Goal: Answer question/provide support: Answer question/provide support

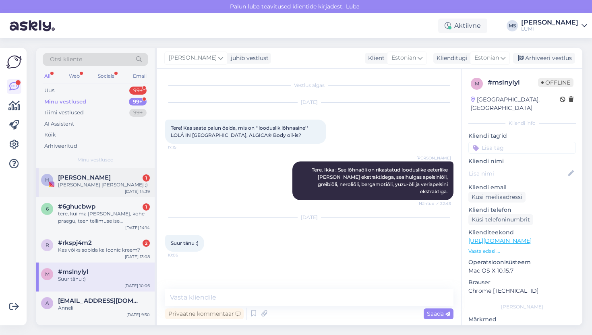
click at [106, 186] on div "[PERSON_NAME] [PERSON_NAME] ;)" at bounding box center [104, 184] width 92 height 7
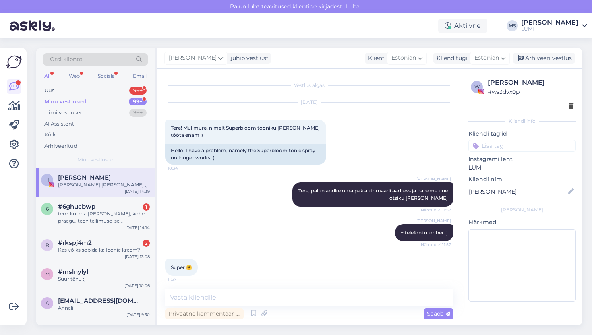
scroll to position [249, 0]
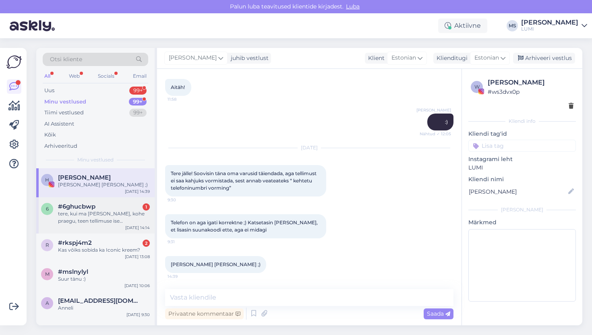
click at [99, 216] on div "tere, kui ma [PERSON_NAME], kohe praegu, teen tellimuse ise [PERSON_NAME] minem…" at bounding box center [104, 217] width 92 height 14
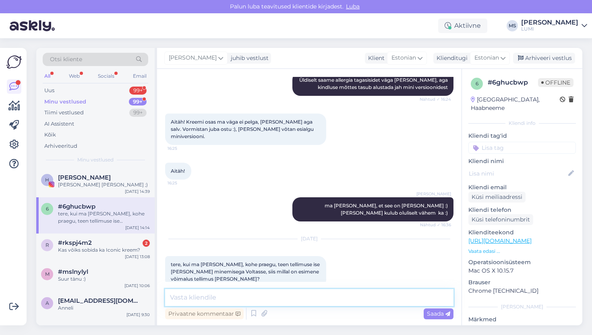
click at [265, 295] on textarea at bounding box center [309, 297] width 288 height 17
type textarea "M"
type textarea "Tere, ma julgen arvata, et tanak"
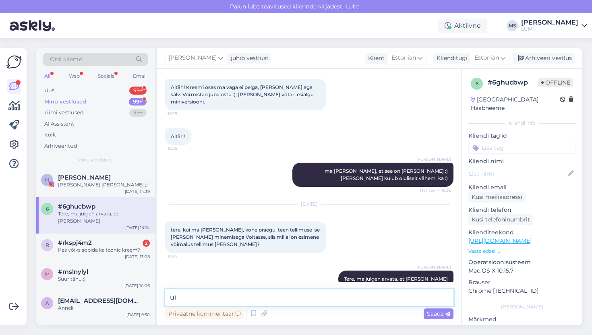
type textarea "u"
type textarea "[PERSON_NAME] soovitud tooted seal kohal olemas on"
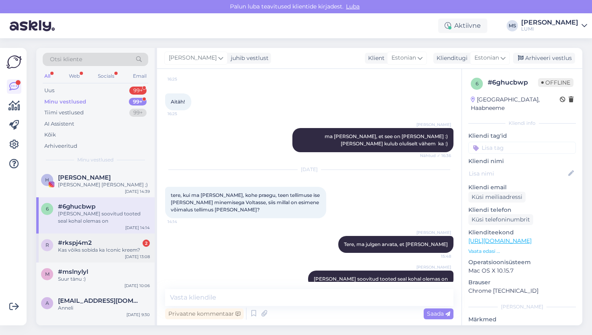
click at [99, 258] on div "r #rkspj4m2 2 Kas võiks sobida ka Iconic kreem? [DATE] 13:08" at bounding box center [95, 247] width 118 height 29
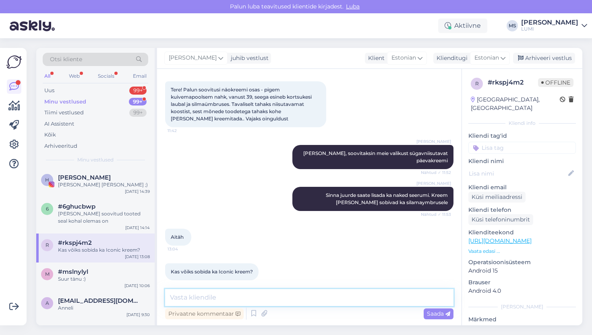
click at [198, 299] on textarea at bounding box center [309, 297] width 288 height 17
type textarea "I"
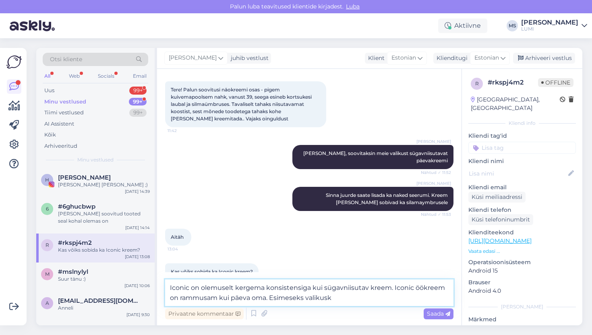
type textarea "Iconic on olemuselt kergema konsistensiga kui sügavniisutav kreem. Iconic öökre…"
drag, startPoint x: 335, startPoint y: 300, endPoint x: 157, endPoint y: 289, distance: 178.7
click at [157, 289] on div "Vestlus algas [DATE] Tere! Palun soovitusi näokreemi osas - pigem kuivemapoolse…" at bounding box center [309, 197] width 304 height 256
type textarea "Esimeseks [PERSON_NAME] kohe iconicut ei soovita, parem oleks alustada sügavnii…"
drag, startPoint x: 443, startPoint y: 300, endPoint x: 140, endPoint y: 288, distance: 302.9
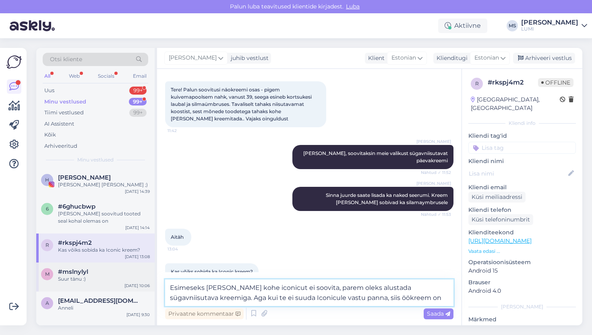
click at [140, 288] on div "Otsi kliente All Web Socials Email Uus 99+ Minu vestlused 99+ Tiimi vestlused 9…" at bounding box center [309, 186] width 546 height 277
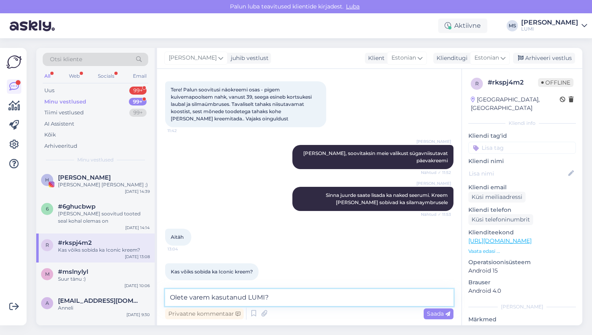
type textarea "Olete varem kasutanud LUMI?"
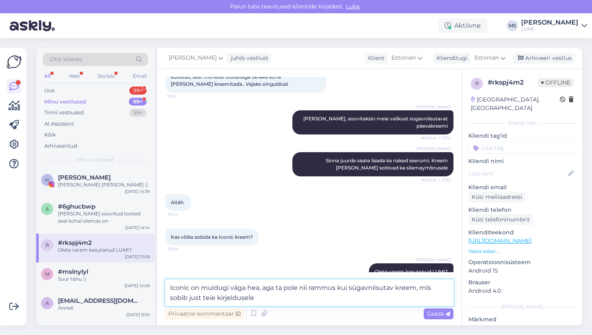
type textarea "Iconic on muidugi väga hea, aga ta pole nii rammus kui sügavniisutav kreem, mis…"
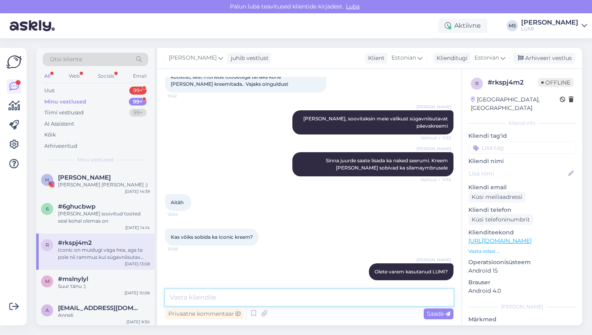
scroll to position [115, 0]
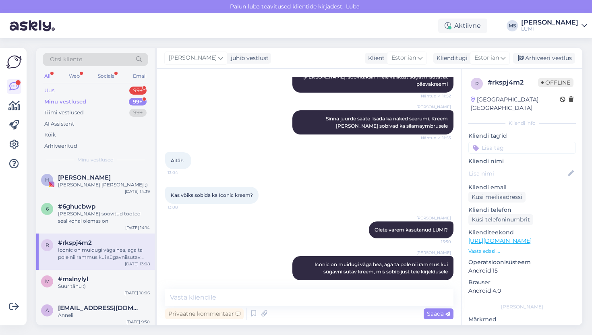
click at [69, 91] on div "Uus 99+" at bounding box center [95, 90] width 105 height 11
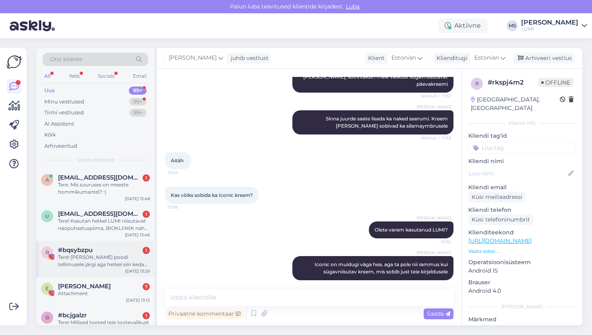
click at [101, 266] on div "Tere! [PERSON_NAME] poodi tellimusele järgi aga hetkel siin kedagi ei ole :), k…" at bounding box center [104, 261] width 92 height 14
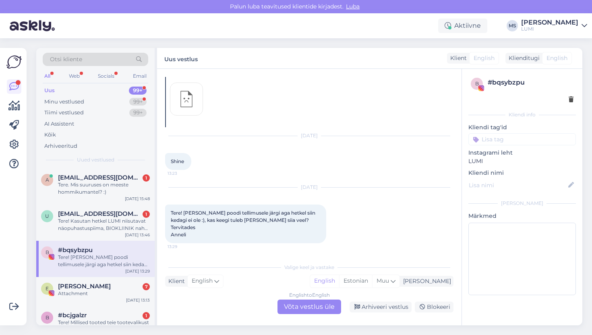
scroll to position [31, 0]
click at [302, 311] on div "English to English Võta vestlus üle" at bounding box center [309, 306] width 64 height 14
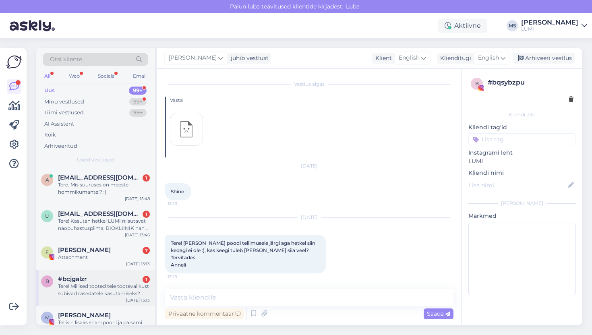
scroll to position [4, 0]
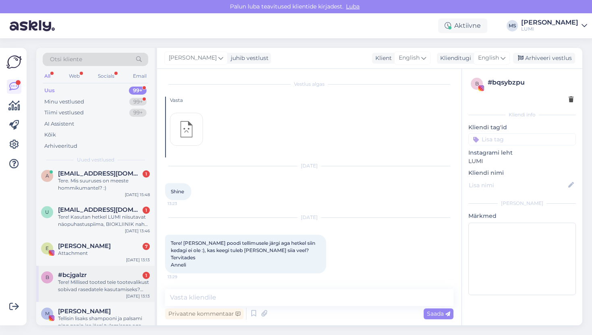
click at [99, 283] on div "Tere! Millised tooted teie tootevalikust sobivad rasedatele kasutamiseks? Eriti…" at bounding box center [104, 286] width 92 height 14
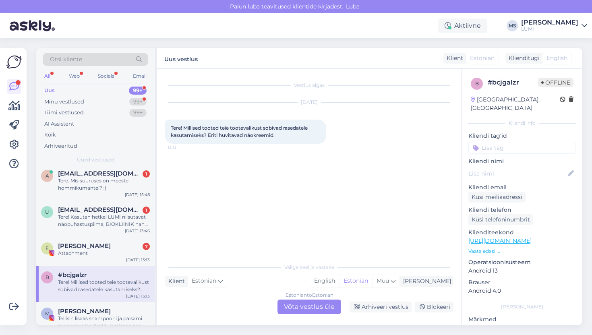
click at [301, 304] on div "Estonian to Estonian Võta vestlus üle" at bounding box center [309, 306] width 64 height 14
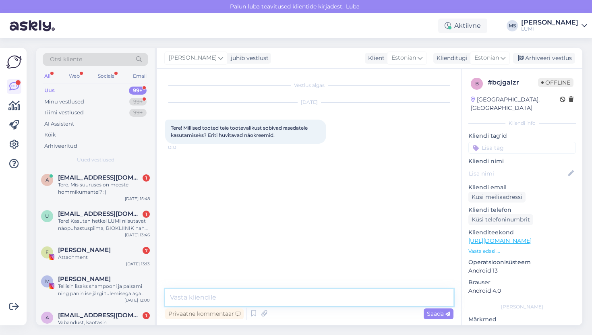
click at [273, 299] on textarea at bounding box center [309, 297] width 288 height 17
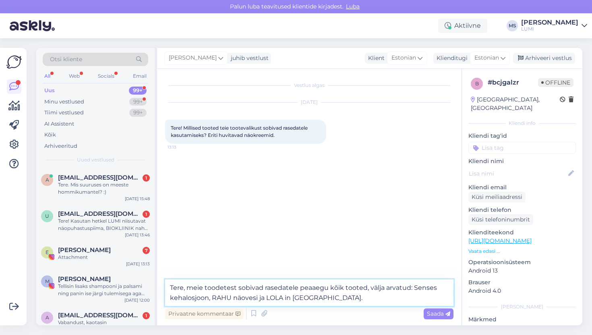
click at [208, 300] on textarea "Tere, meie toodetest sobivad rasedatele peaaegu kõik tooted, välja arvatud: Sen…" at bounding box center [309, 292] width 288 height 27
click at [354, 299] on textarea "Tere, meie toodetest sobivad rasedatele peaaegu kõik tooted, välja arvatud: Sen…" at bounding box center [309, 292] width 288 height 27
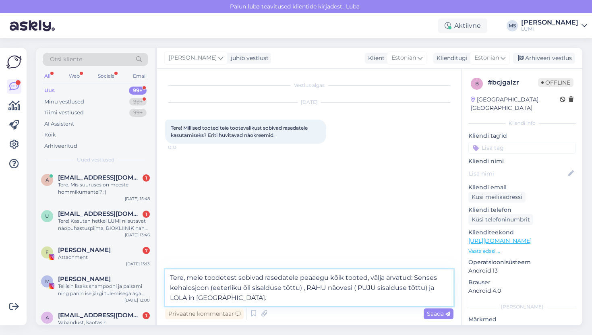
click at [253, 299] on textarea "Tere, meie toodetest sobivad rasedatele peaaegu kõik tooted, välja arvatud: Sen…" at bounding box center [309, 287] width 288 height 37
type textarea "Tere, meie toodetest sobivad rasedatele peaaegu kõik tooted, välja arvatud: Sen…"
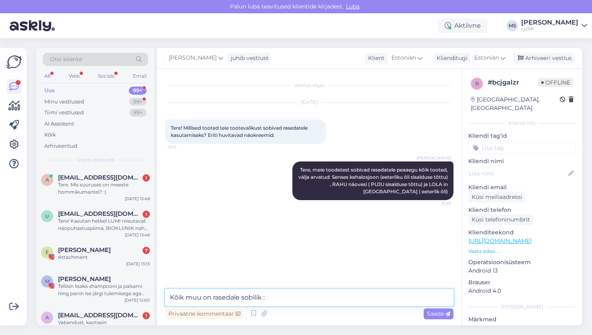
type textarea "Kõik muu on rasedale sobilik :)"
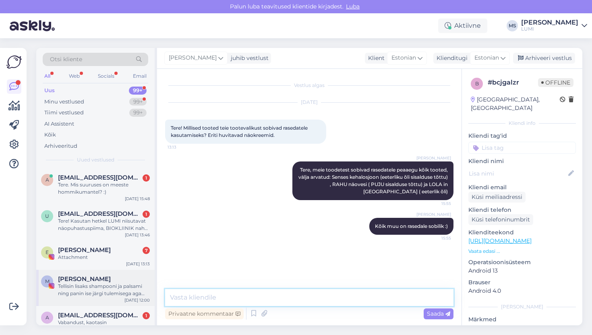
scroll to position [23, 0]
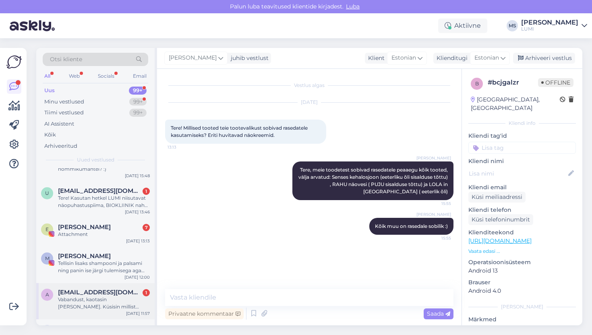
click at [105, 307] on div "Vabandust, kaotasin [PERSON_NAME]. Küsisin millist näokreemi soovitate pigem ku…" at bounding box center [104, 303] width 92 height 14
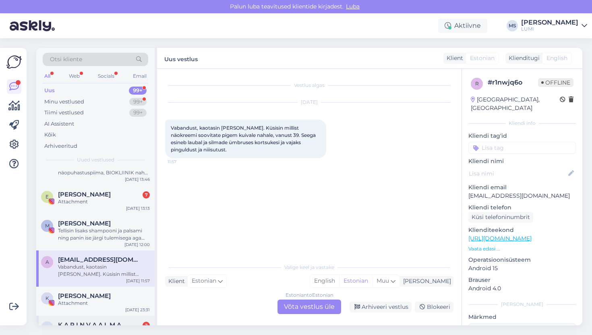
scroll to position [0, 0]
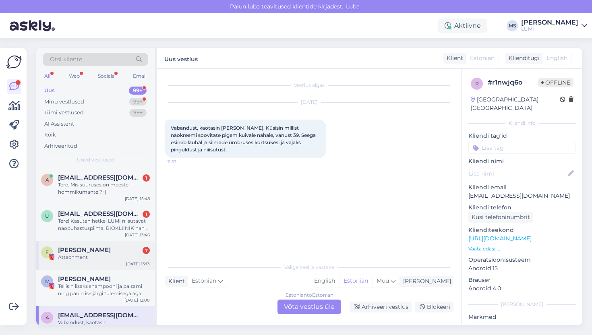
click at [111, 260] on div "Attachment" at bounding box center [104, 257] width 92 height 7
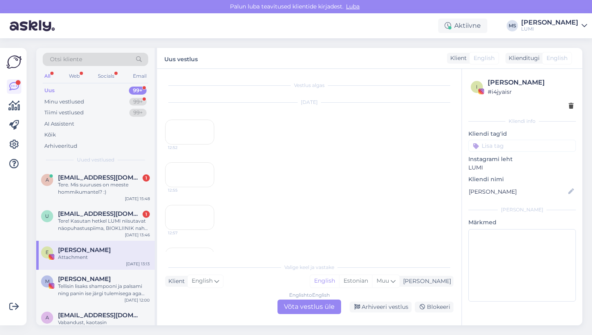
click at [193, 144] on div "12:52" at bounding box center [189, 132] width 49 height 25
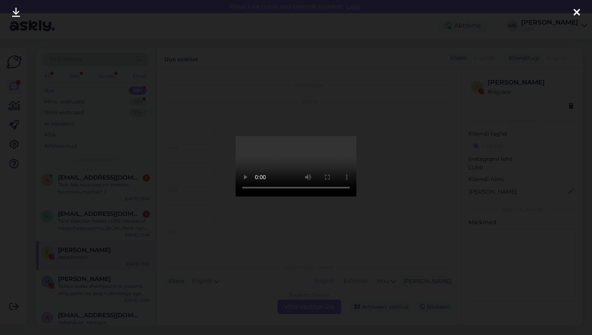
click at [430, 131] on div at bounding box center [296, 167] width 592 height 335
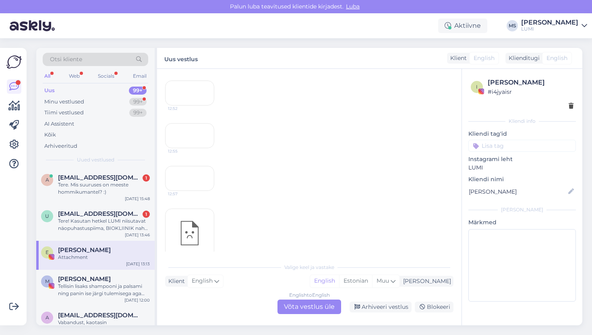
scroll to position [39, 0]
click at [195, 106] on div "12:52" at bounding box center [189, 93] width 49 height 25
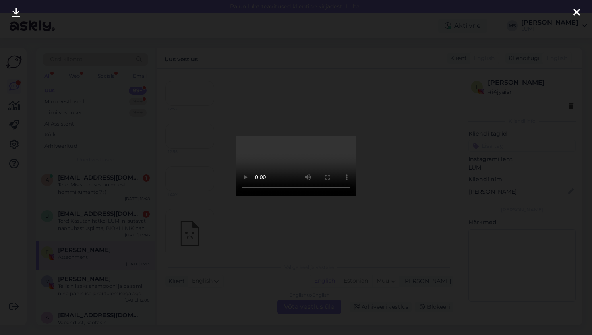
click at [578, 13] on icon at bounding box center [576, 13] width 6 height 10
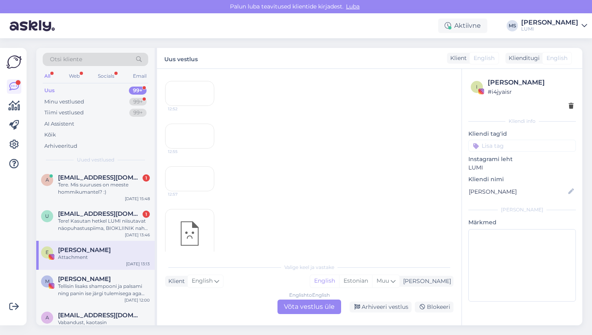
click at [194, 149] on div "12:55" at bounding box center [189, 136] width 49 height 25
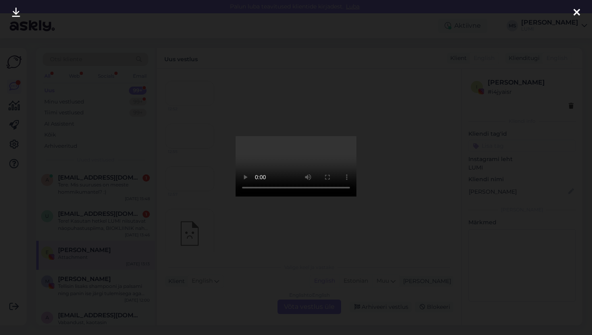
click at [266, 188] on video at bounding box center [295, 166] width 121 height 60
click at [578, 13] on icon at bounding box center [576, 13] width 6 height 10
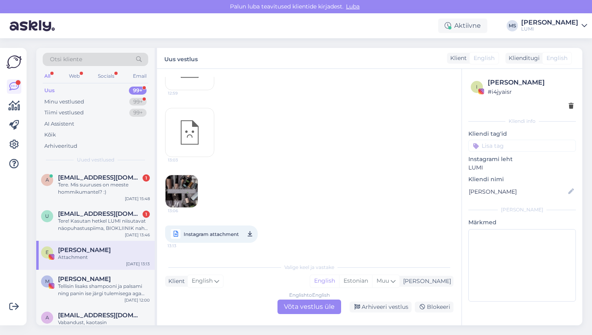
scroll to position [235, 0]
click at [193, 23] on div "12:57" at bounding box center [189, 10] width 49 height 25
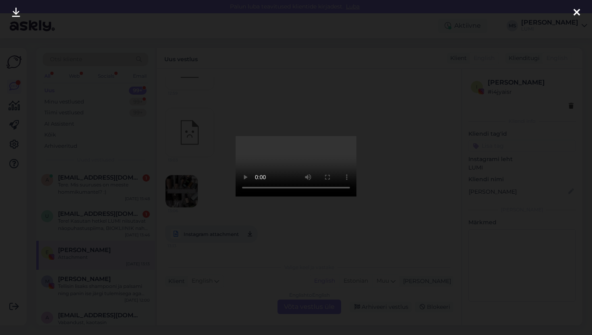
click at [578, 10] on icon at bounding box center [576, 13] width 6 height 10
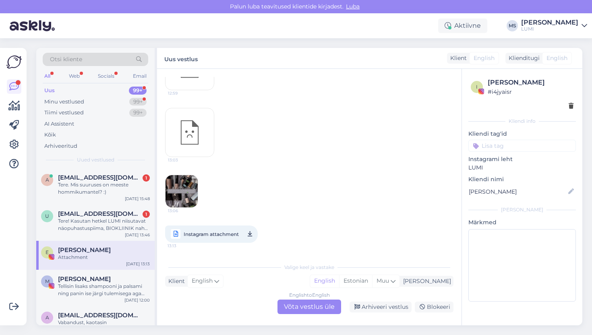
scroll to position [279, 0]
click at [195, 90] on div "12:59" at bounding box center [189, 65] width 49 height 49
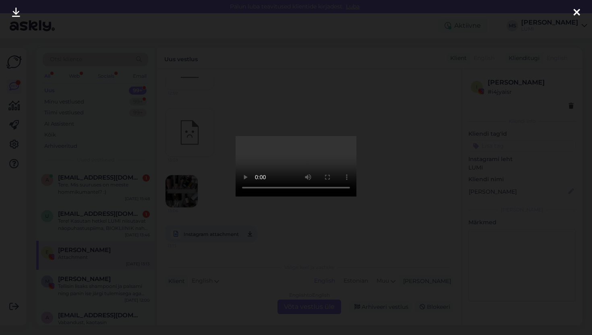
click at [574, 12] on icon at bounding box center [576, 13] width 6 height 10
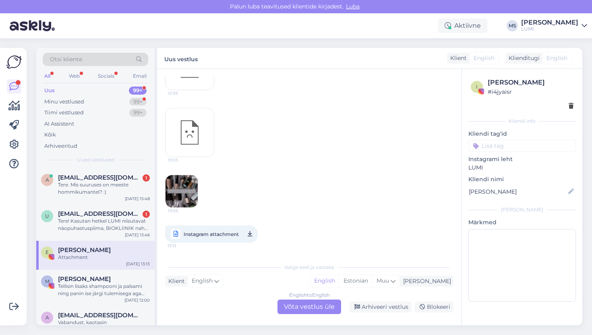
scroll to position [386, 0]
click at [186, 190] on img at bounding box center [181, 191] width 32 height 32
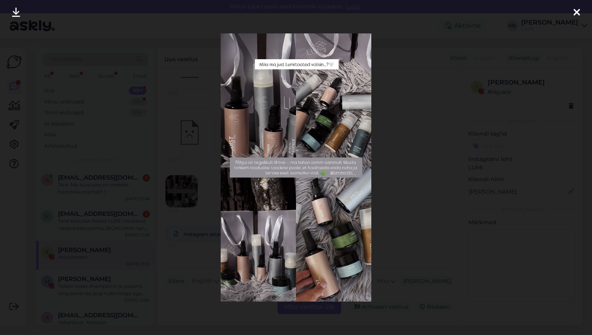
click at [578, 9] on icon at bounding box center [576, 13] width 6 height 10
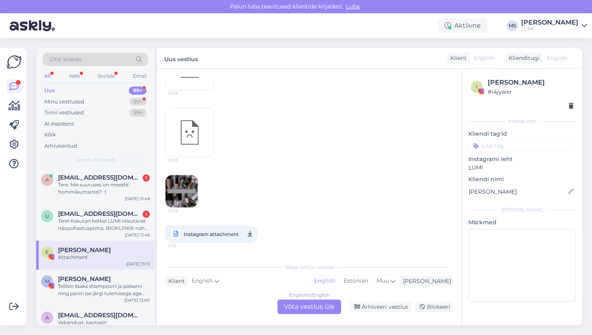
scroll to position [388, 0]
click at [91, 237] on div "u urmelijoost@gmail.com 1 Tere! Kasutan hetkel LUMI niisutavat näopuhastuspiima…" at bounding box center [95, 222] width 118 height 36
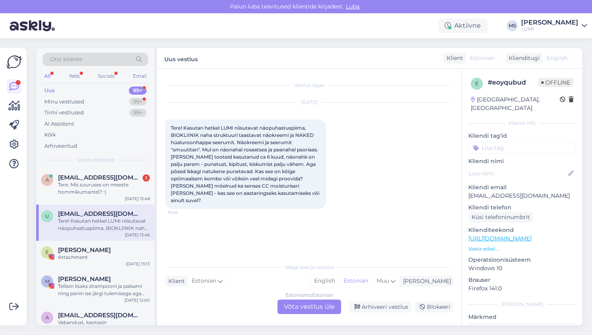
scroll to position [0, 0]
click at [317, 312] on div "Estonian to Estonian Võta vestlus üle" at bounding box center [309, 306] width 64 height 14
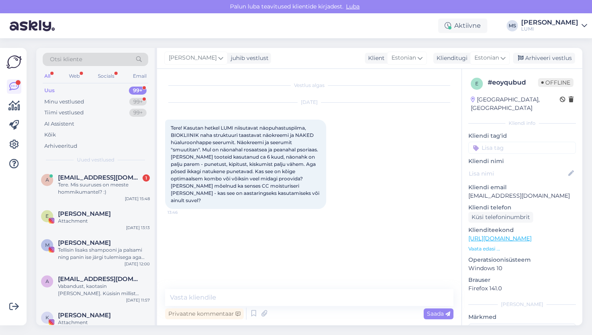
click at [278, 307] on div "Privaatne kommentaar Saada" at bounding box center [309, 313] width 288 height 15
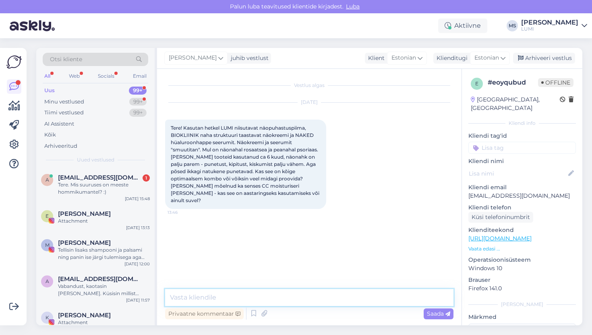
click at [279, 301] on textarea at bounding box center [309, 297] width 288 height 17
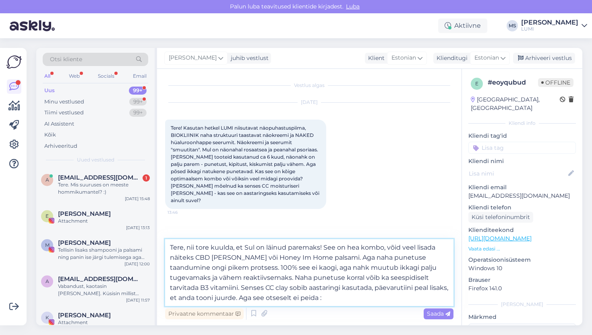
type textarea "Tere, nii tore kuulda, et Sul on läinud paremaks! See on hea kombo, võid veel l…"
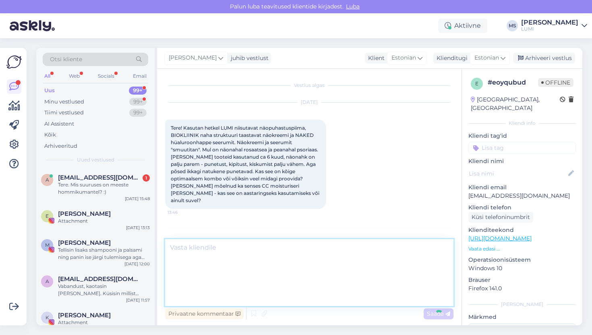
scroll to position [14, 0]
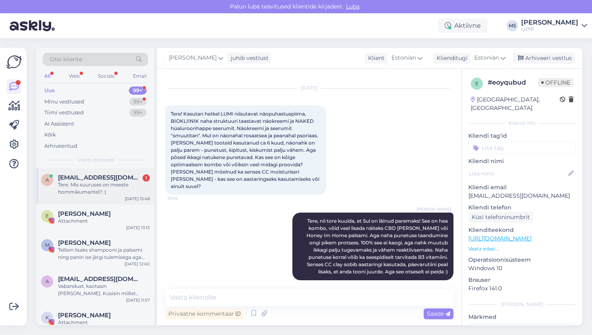
click at [111, 195] on div "Tere. Mis suuruses on meeste hommikumantel? :)" at bounding box center [104, 188] width 92 height 14
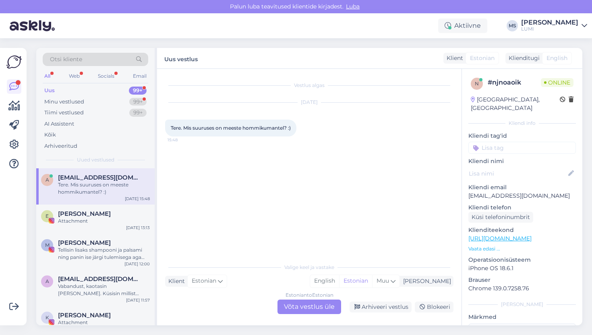
click at [291, 305] on div "Estonian to Estonian Võta vestlus üle" at bounding box center [309, 306] width 64 height 14
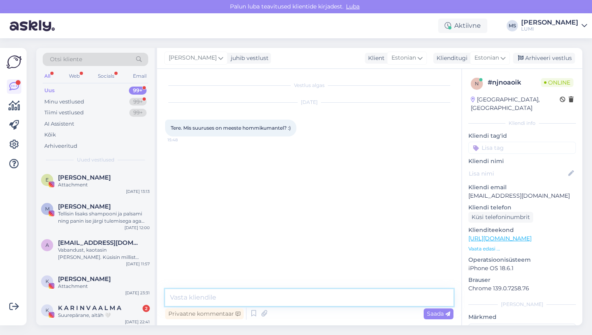
click at [263, 298] on textarea at bounding box center [309, 297] width 288 height 17
type textarea "T"
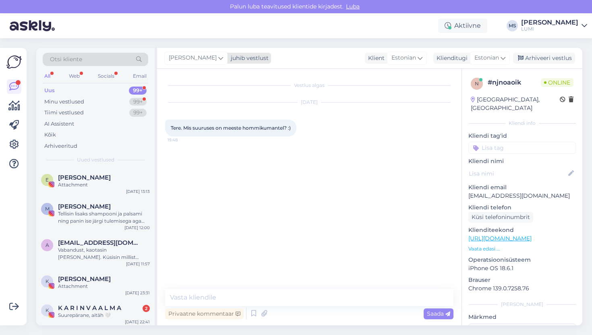
click at [187, 62] on span "[PERSON_NAME]" at bounding box center [193, 58] width 48 height 9
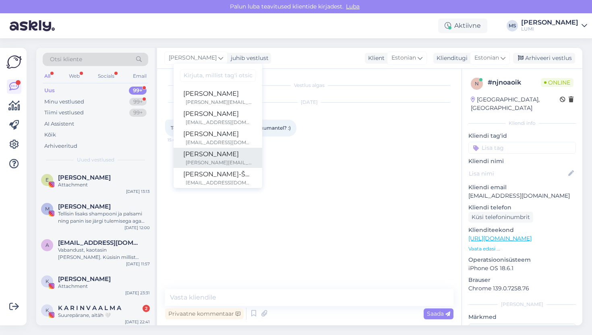
click at [204, 157] on div "[PERSON_NAME]" at bounding box center [217, 154] width 69 height 10
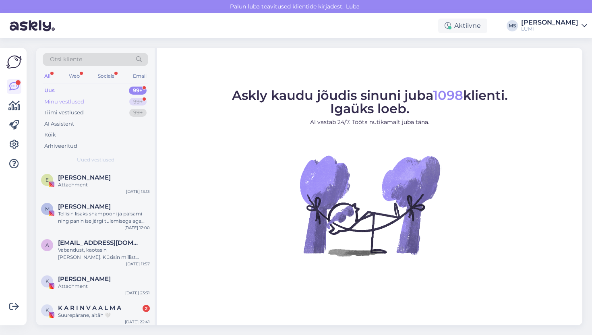
click at [72, 99] on div "Minu vestlused" at bounding box center [64, 102] width 40 height 8
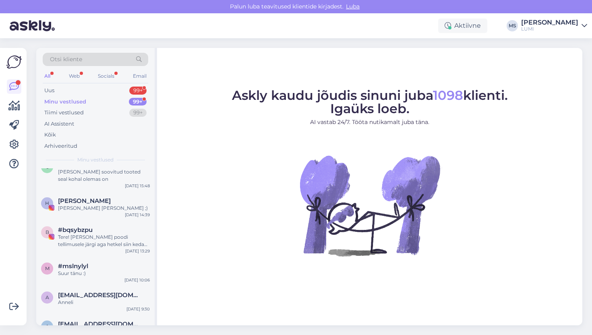
scroll to position [158, 0]
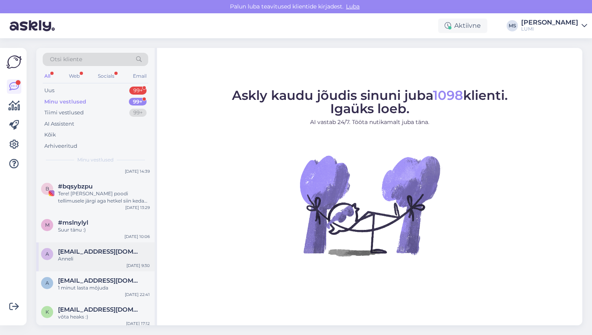
click at [98, 262] on div "Anneli" at bounding box center [104, 258] width 92 height 7
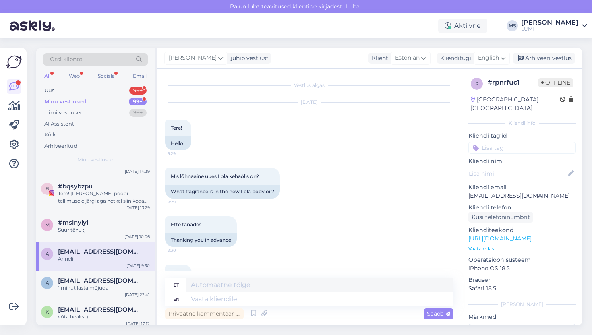
scroll to position [33, 0]
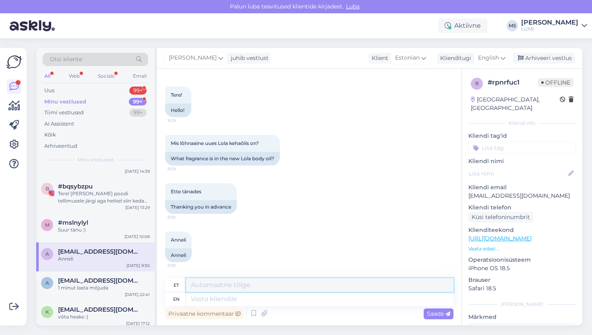
click at [215, 285] on textarea at bounding box center [319, 285] width 267 height 14
click at [487, 59] on span "English" at bounding box center [488, 58] width 21 height 9
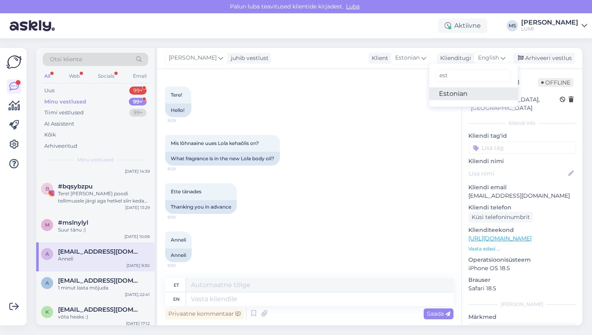
type input "est"
click at [463, 97] on link "Estonian" at bounding box center [473, 93] width 89 height 13
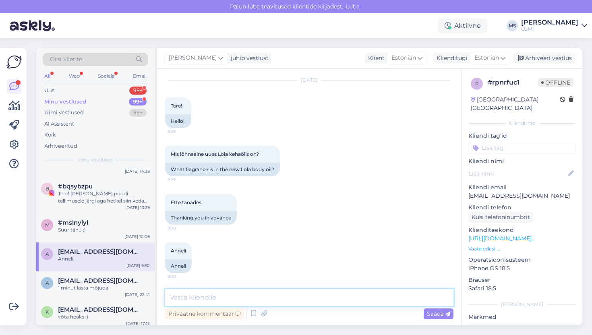
click at [254, 299] on textarea at bounding box center [309, 297] width 288 height 17
paste textarea "See lõhnaõli on rikastatud looduslike eeterlike [PERSON_NAME] ekstraktidega, se…"
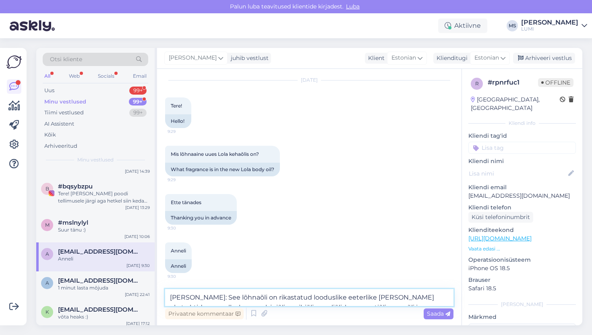
scroll to position [33, 0]
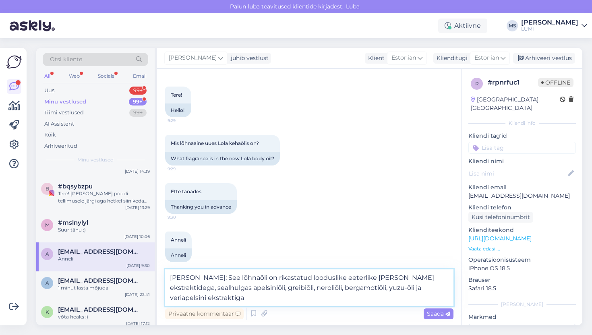
click at [206, 278] on textarea "[PERSON_NAME]: See lõhnaõli on rikastatud looduslike eeterlike [PERSON_NAME] ek…" at bounding box center [309, 287] width 288 height 37
type textarea "[PERSON_NAME], See lõhnaõli on rikastatud looduslike eeterlike [PERSON_NAME] ek…"
click at [248, 278] on textarea "[PERSON_NAME], See lõhnaõli on rikastatud looduslike eeterlike [PERSON_NAME] ek…" at bounding box center [309, 287] width 288 height 37
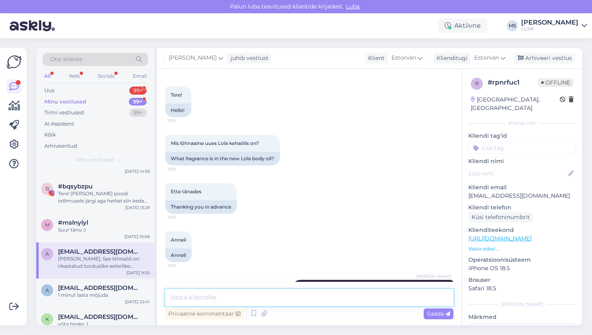
scroll to position [71, 0]
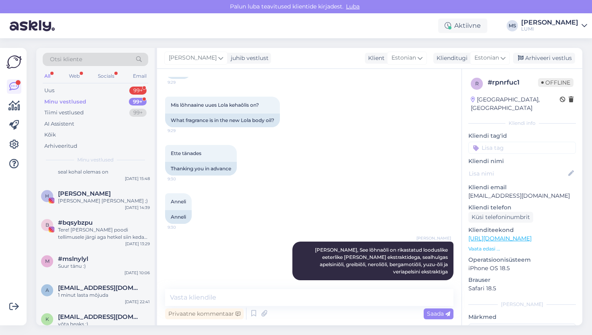
click at [54, 97] on div "Minu vestlused 99+" at bounding box center [95, 101] width 105 height 11
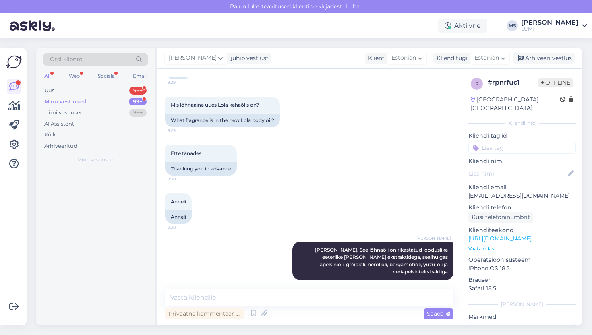
scroll to position [0, 0]
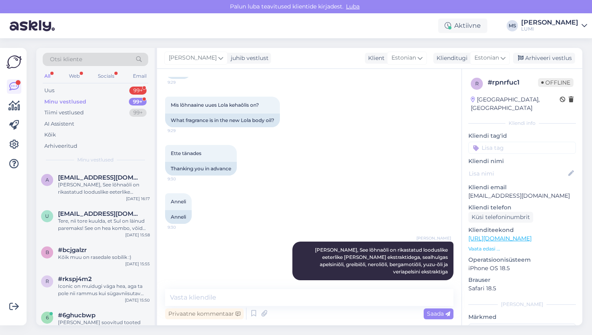
click at [57, 100] on div "Minu vestlused" at bounding box center [65, 102] width 42 height 8
click at [51, 94] on div "Uus" at bounding box center [49, 91] width 10 height 8
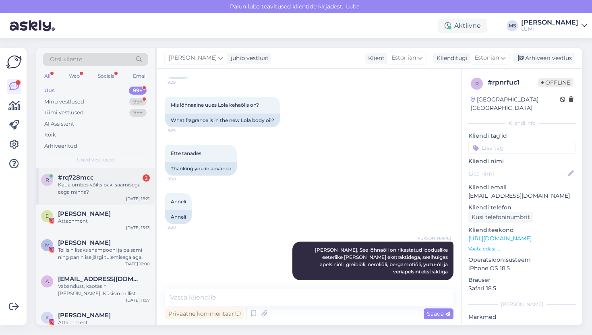
click at [88, 188] on div "Kaua umbes võiks paki saamisega aega minna?" at bounding box center [104, 188] width 92 height 14
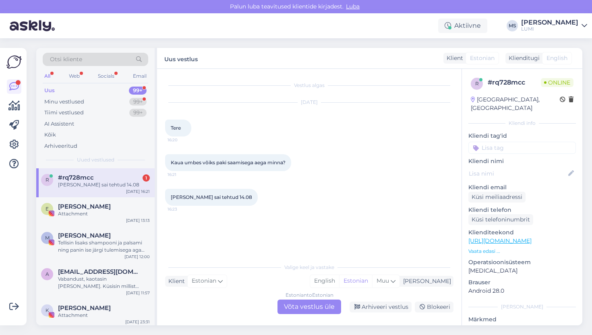
click at [306, 315] on div "Vestlus algas [DATE] Tere 16:20 Kaua umbes võiks paki saamisega aega minna? 16:…" at bounding box center [309, 197] width 304 height 256
click at [307, 310] on div "Estonian to Estonian Võta vestlus üle" at bounding box center [309, 306] width 64 height 14
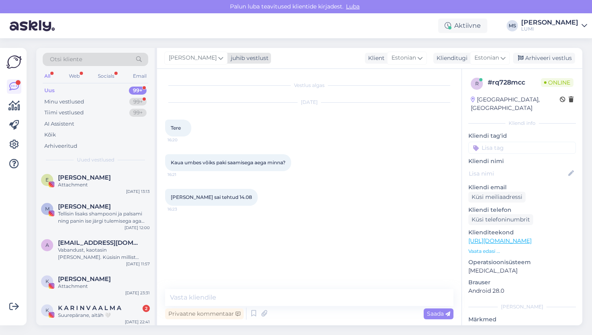
click at [196, 56] on span "[PERSON_NAME]" at bounding box center [193, 58] width 48 height 9
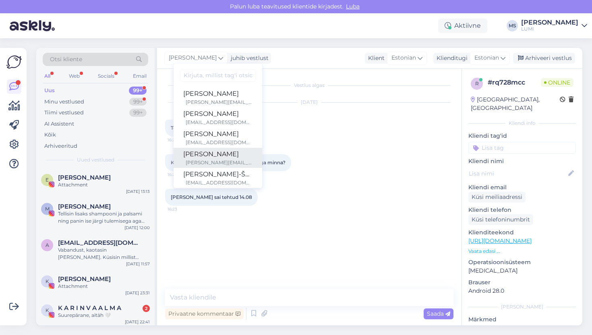
click at [213, 154] on div "[PERSON_NAME]" at bounding box center [217, 154] width 69 height 10
